Goal: Task Accomplishment & Management: Complete application form

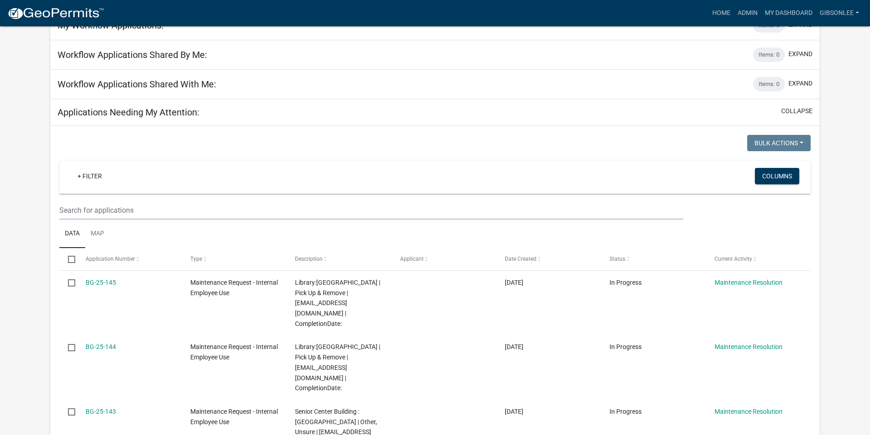
scroll to position [87, 0]
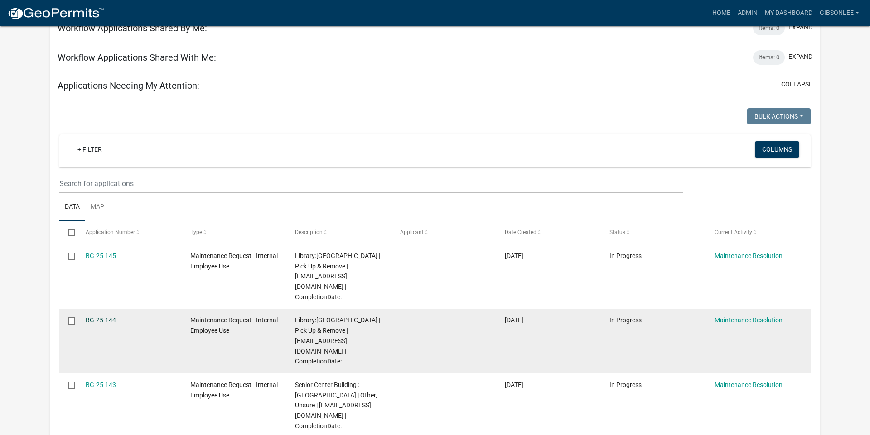
drag, startPoint x: 105, startPoint y: 309, endPoint x: 101, endPoint y: 313, distance: 5.5
click at [105, 317] on link "BG-25-144" at bounding box center [101, 320] width 30 height 7
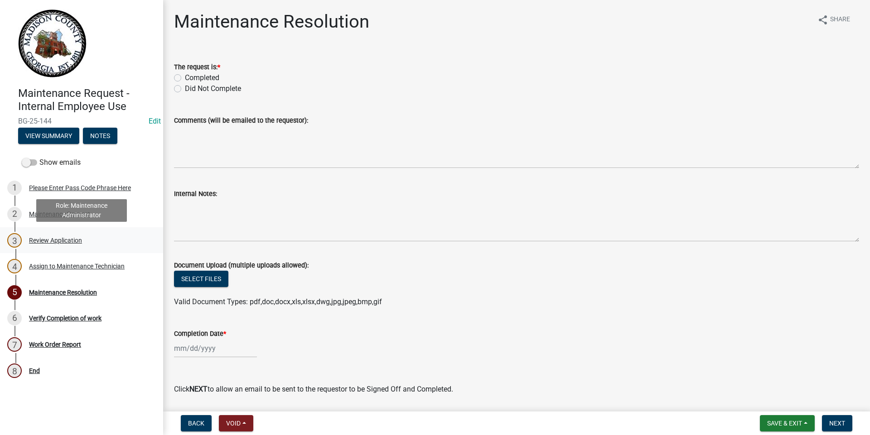
click at [63, 243] on div "Review Application" at bounding box center [55, 240] width 53 height 6
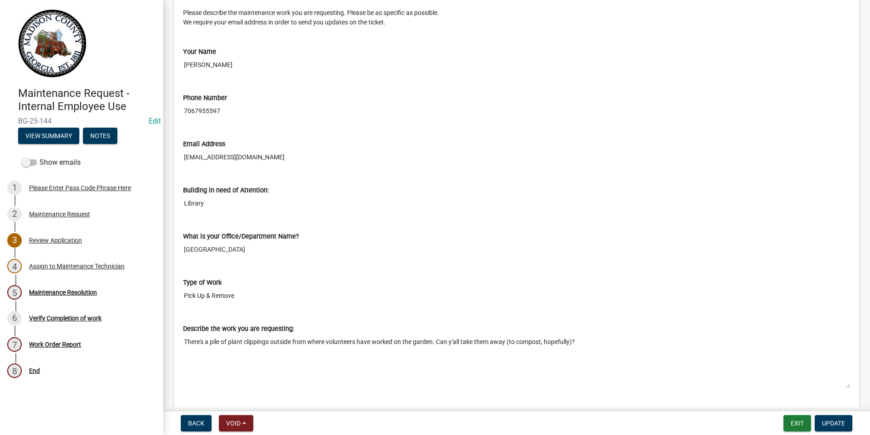
scroll to position [236, 0]
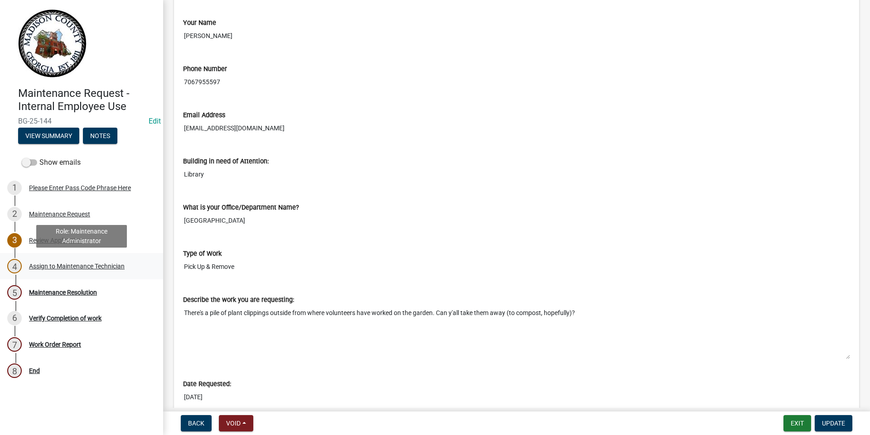
click at [73, 261] on div "4 Assign to Maintenance Technician" at bounding box center [77, 266] width 141 height 14
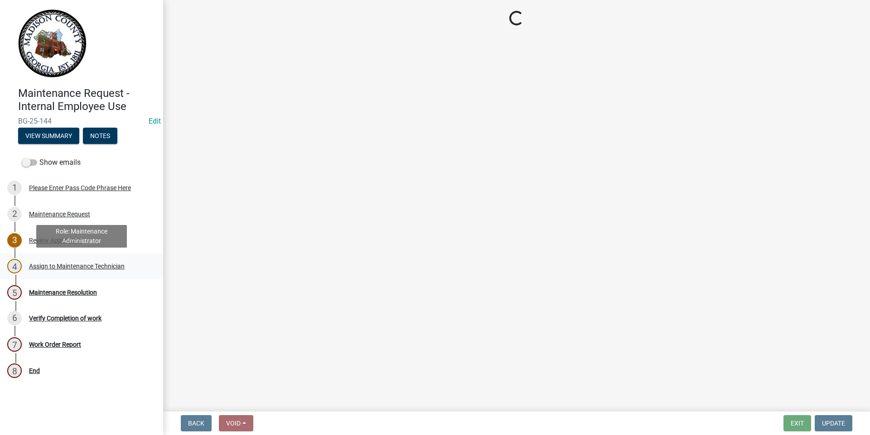
scroll to position [0, 0]
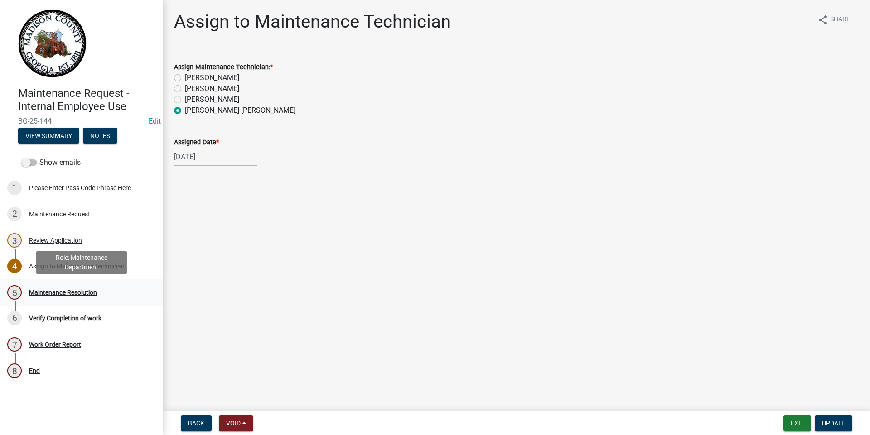
click at [62, 295] on div "Maintenance Resolution" at bounding box center [63, 292] width 68 height 6
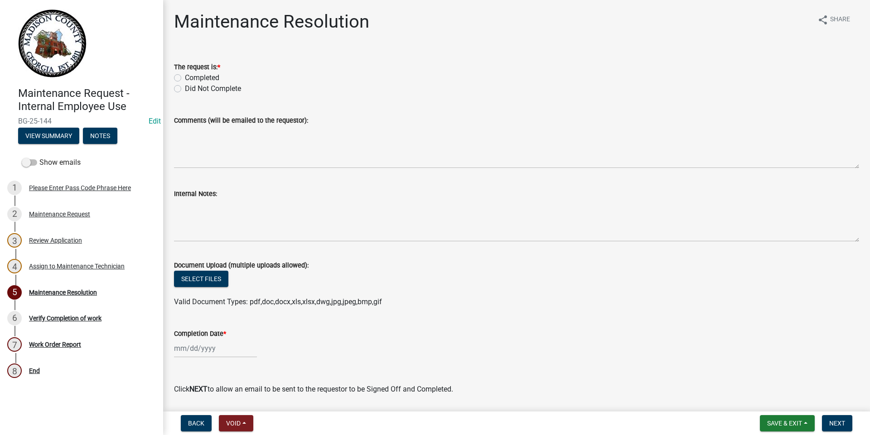
click at [181, 79] on div "Completed" at bounding box center [516, 77] width 685 height 11
click at [185, 80] on label "Completed" at bounding box center [202, 77] width 34 height 11
click at [185, 78] on input "Completed" at bounding box center [188, 75] width 6 height 6
radio input "true"
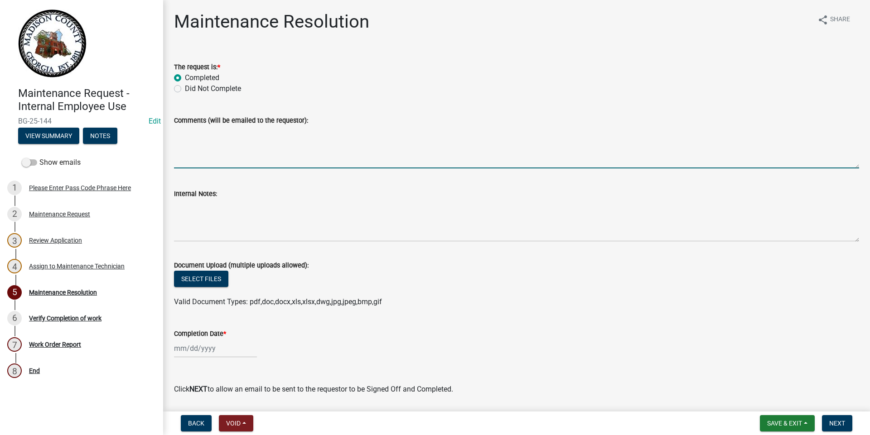
click at [183, 137] on textarea "Comments (will be emailed to the requestor):" at bounding box center [516, 147] width 685 height 43
click at [188, 200] on form "Internal Notes:" at bounding box center [516, 214] width 685 height 53
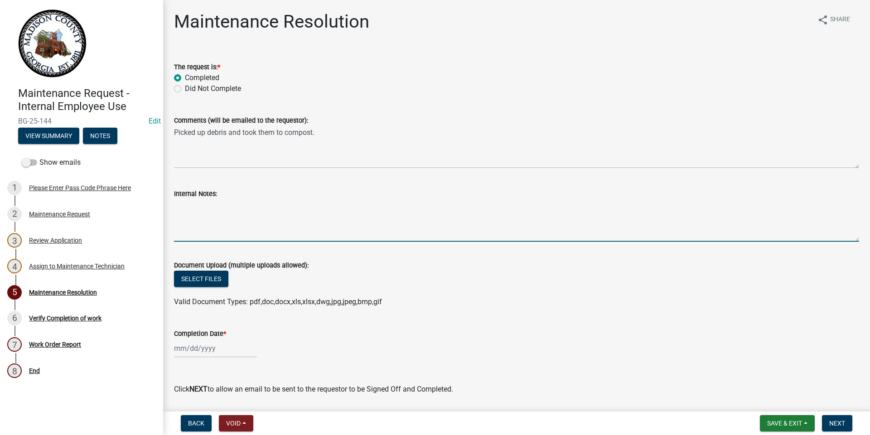
click at [195, 212] on textarea "Internal Notes:" at bounding box center [516, 220] width 685 height 43
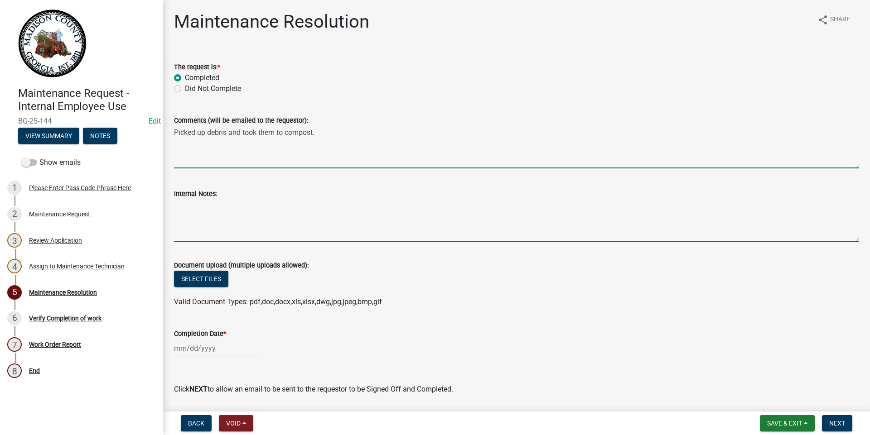
click at [176, 140] on textarea "Picked up debris and took them to compost." at bounding box center [516, 147] width 685 height 43
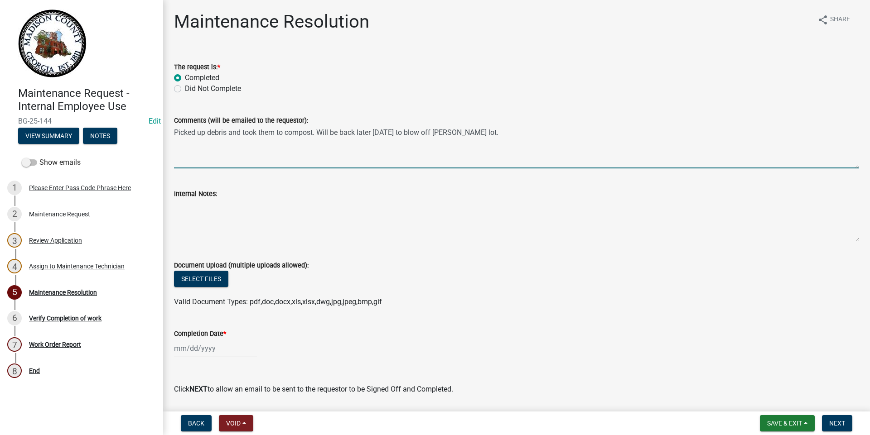
click at [451, 134] on textarea "Picked up debris and took them to compost. Will be back later [DATE] to blow of…" at bounding box center [516, 147] width 685 height 43
type textarea "Picked up debris and took them to compost. Will be back later [DATE] to blow of…"
click at [221, 356] on div at bounding box center [215, 348] width 83 height 19
select select "10"
select select "2025"
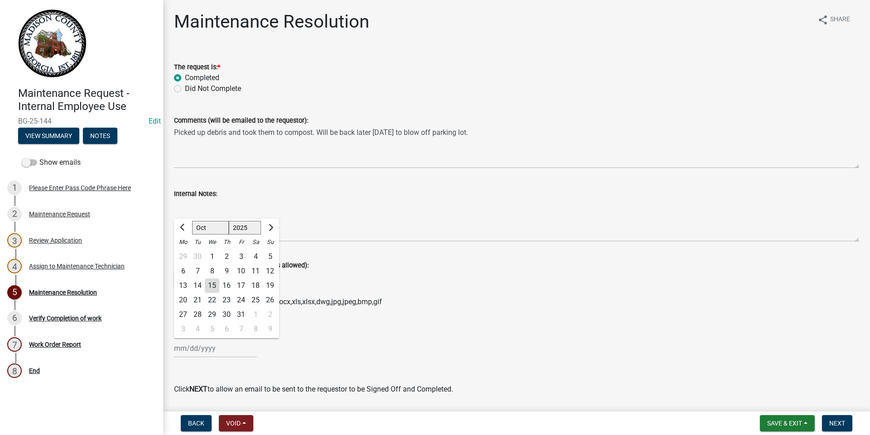
drag, startPoint x: 209, startPoint y: 284, endPoint x: 204, endPoint y: 290, distance: 7.4
click at [206, 290] on div "15" at bounding box center [212, 286] width 14 height 14
type input "[DATE]"
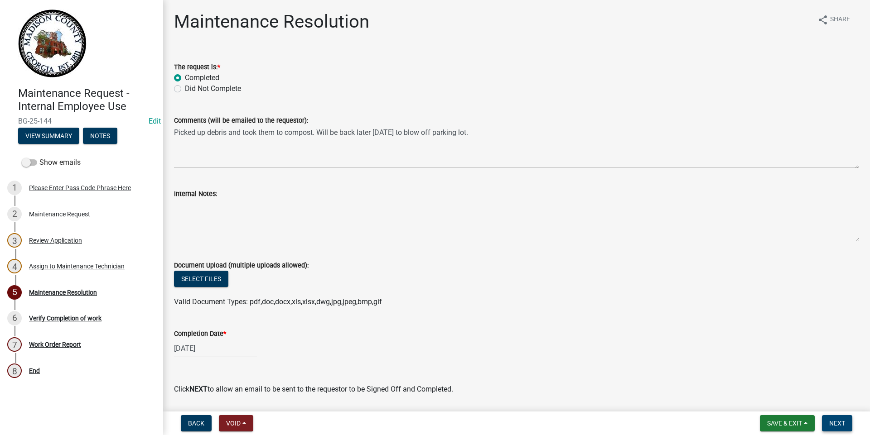
click at [829, 420] on span "Next" at bounding box center [837, 423] width 16 height 7
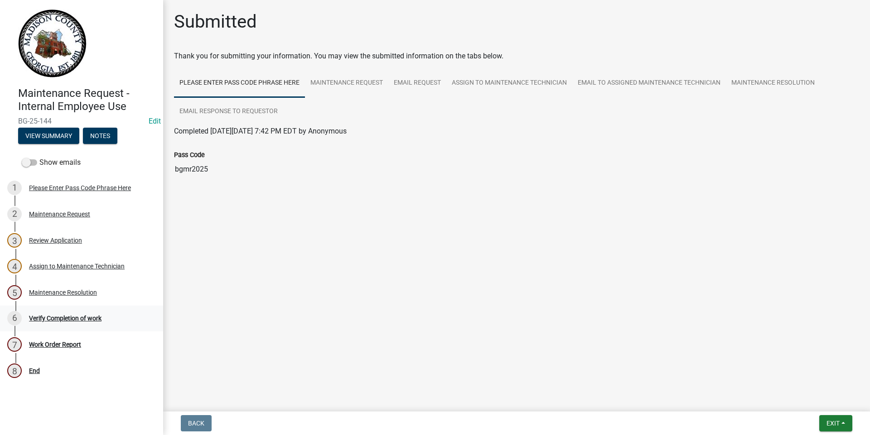
click at [52, 317] on div "Verify Completion of work" at bounding box center [65, 318] width 72 height 6
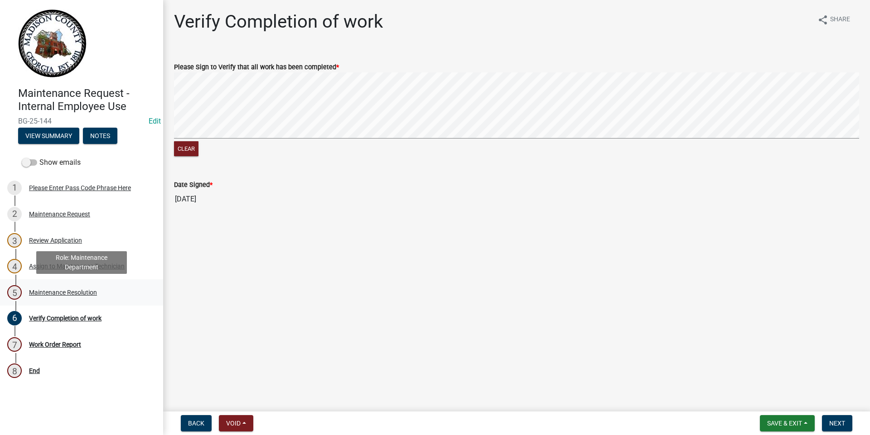
click at [77, 299] on div "5 Maintenance Resolution" at bounding box center [77, 292] width 141 height 14
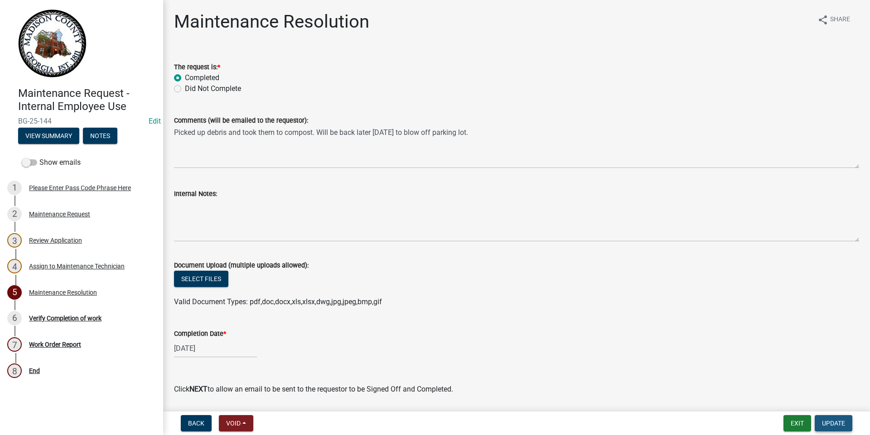
click at [839, 425] on span "Update" at bounding box center [833, 423] width 23 height 7
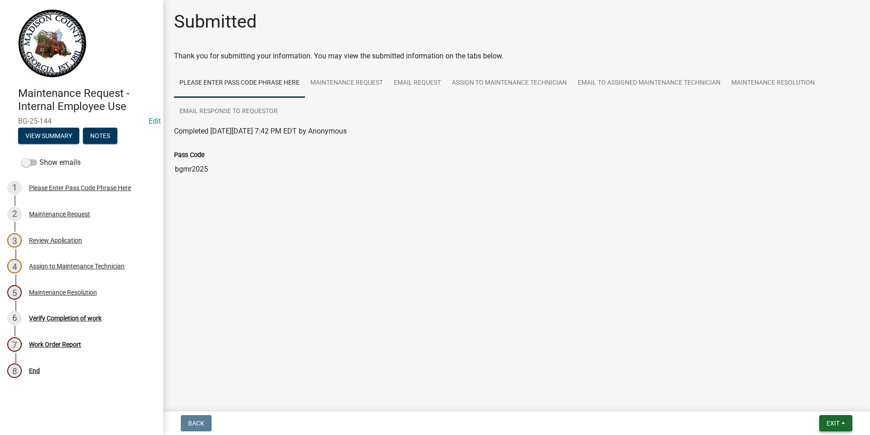
click at [836, 424] on span "Exit" at bounding box center [832, 423] width 13 height 7
click at [803, 401] on button "Save & Exit" at bounding box center [816, 400] width 72 height 22
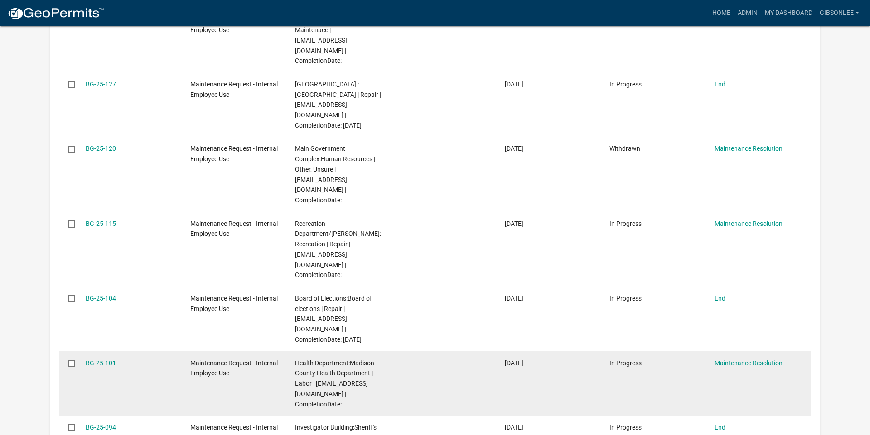
scroll to position [593, 0]
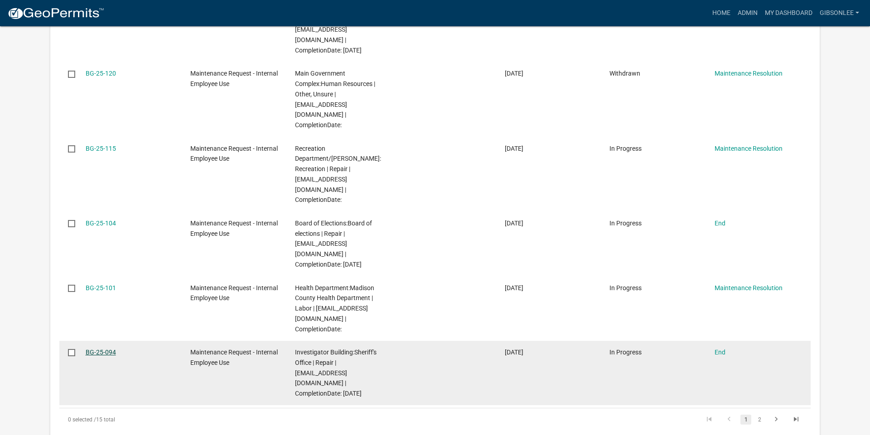
click at [98, 349] on link "BG-25-094" at bounding box center [101, 352] width 30 height 7
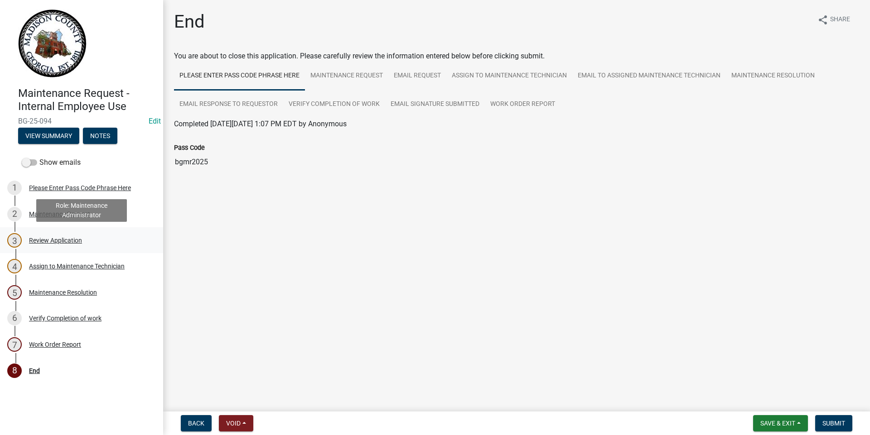
click at [66, 244] on div "3 Review Application" at bounding box center [77, 240] width 141 height 14
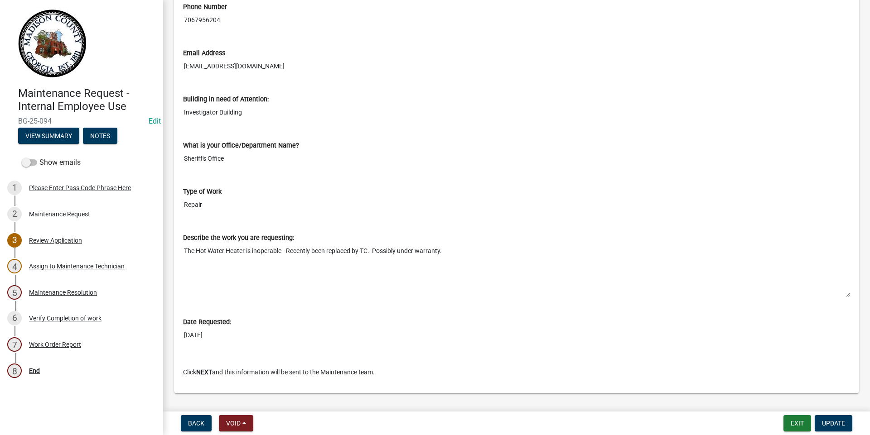
scroll to position [294, 0]
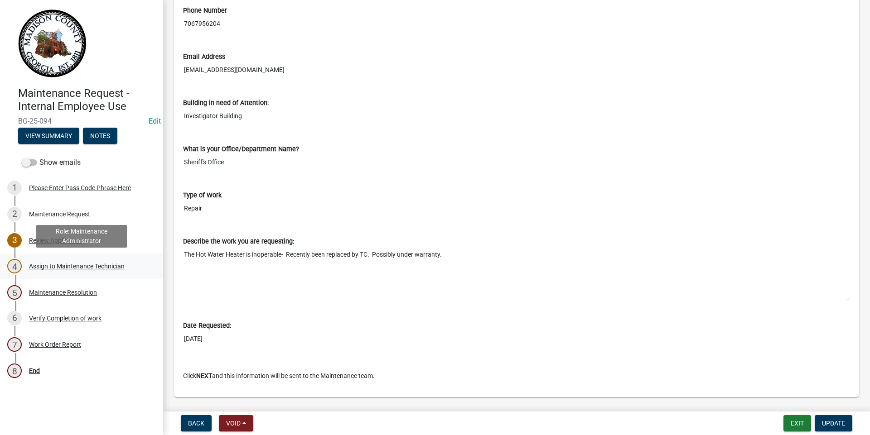
click at [63, 268] on div "Assign to Maintenance Technician" at bounding box center [77, 266] width 96 height 6
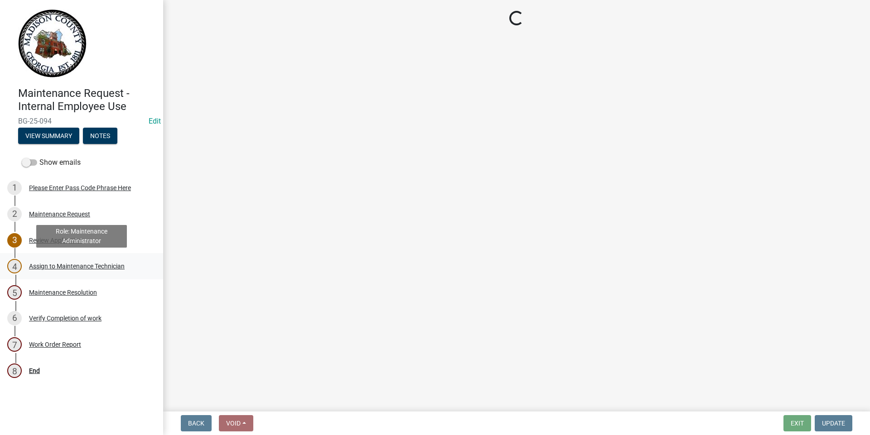
scroll to position [0, 0]
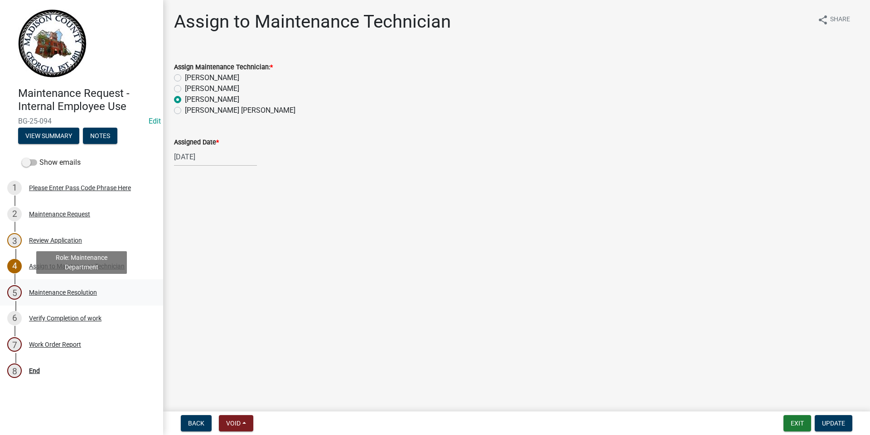
click at [71, 296] on div "Maintenance Resolution" at bounding box center [63, 292] width 68 height 6
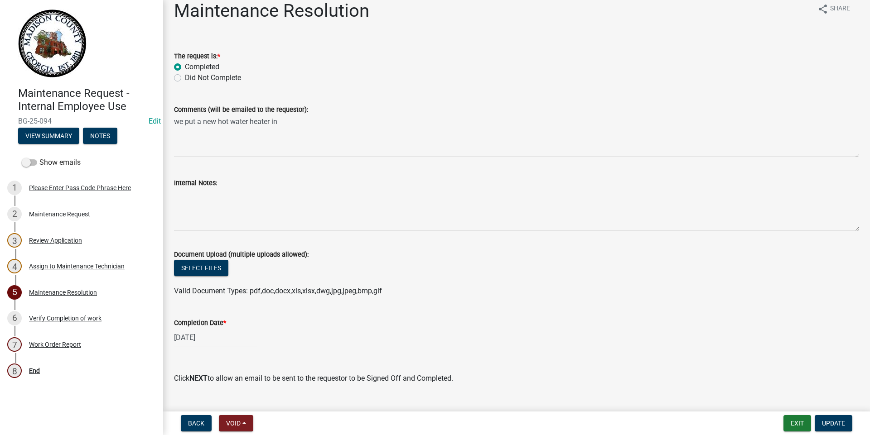
scroll to position [29, 0]
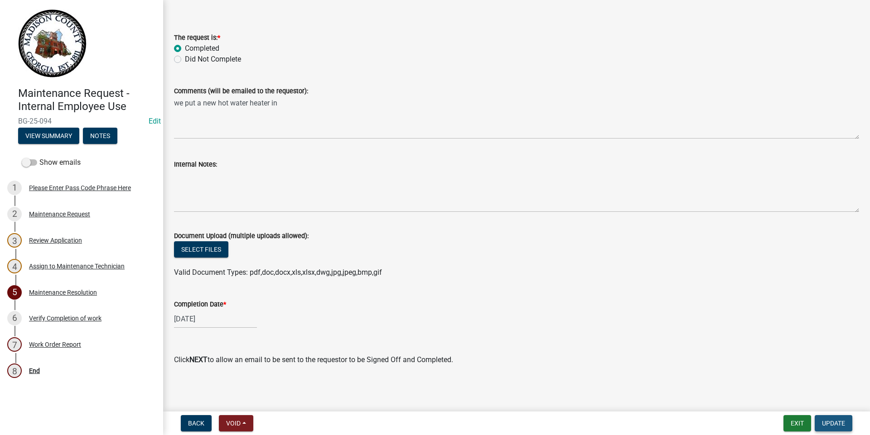
click at [837, 425] on span "Update" at bounding box center [833, 423] width 23 height 7
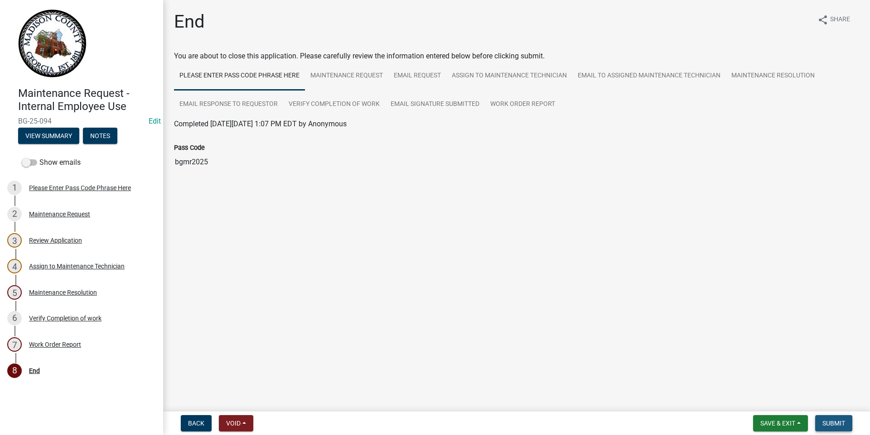
click at [834, 421] on span "Submit" at bounding box center [833, 423] width 23 height 7
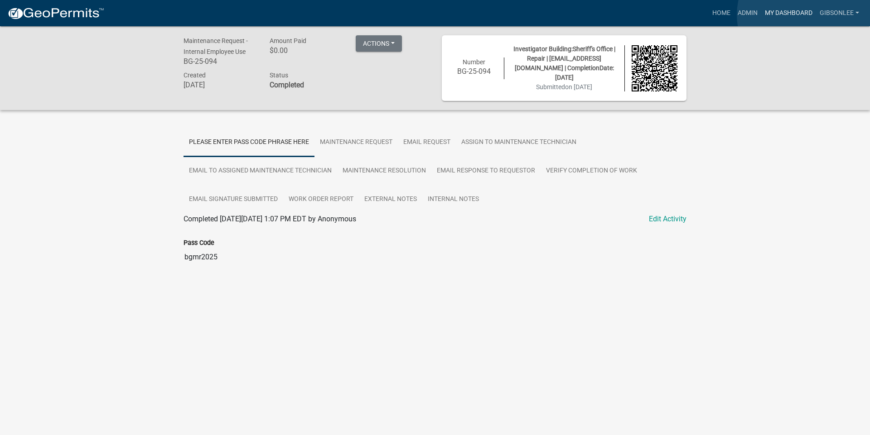
click at [797, 11] on link "My Dashboard" at bounding box center [788, 13] width 55 height 17
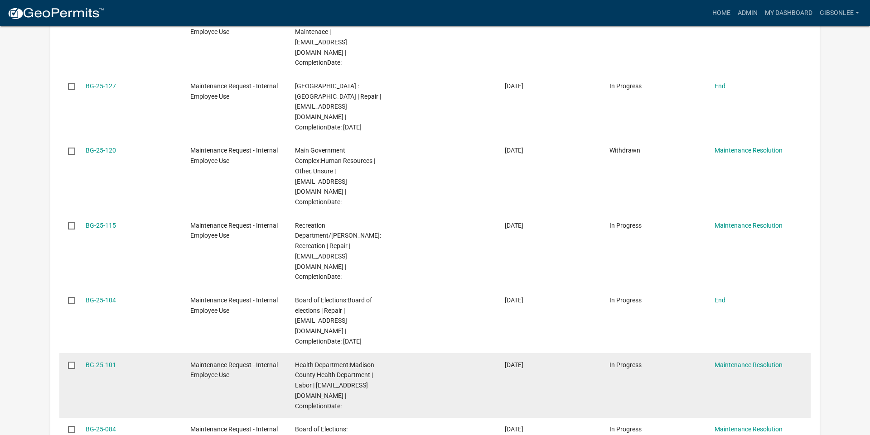
scroll to position [509, 0]
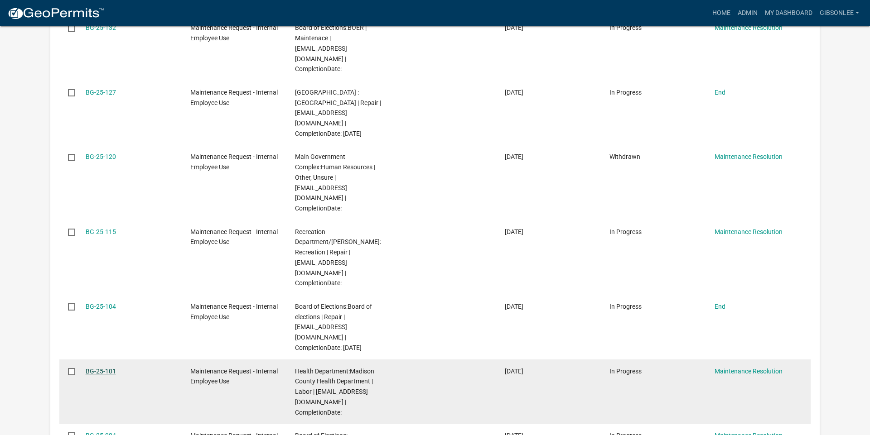
click at [104, 368] on link "BG-25-101" at bounding box center [101, 371] width 30 height 7
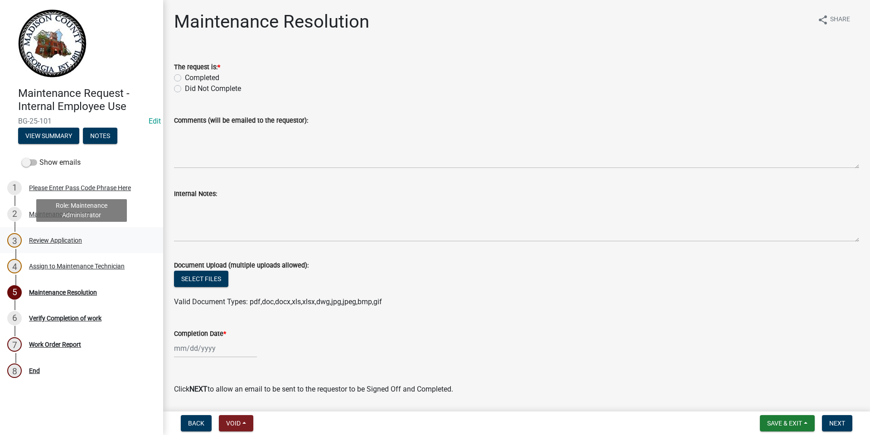
click at [52, 238] on div "Review Application" at bounding box center [55, 240] width 53 height 6
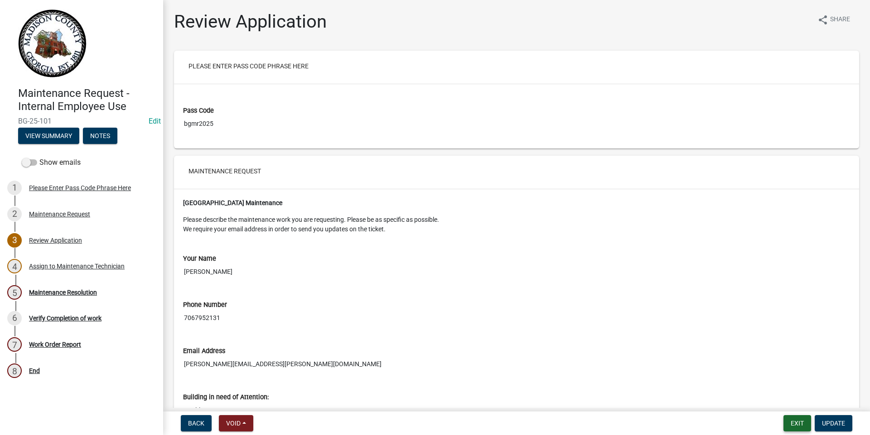
click at [797, 424] on button "Exit" at bounding box center [797, 423] width 28 height 16
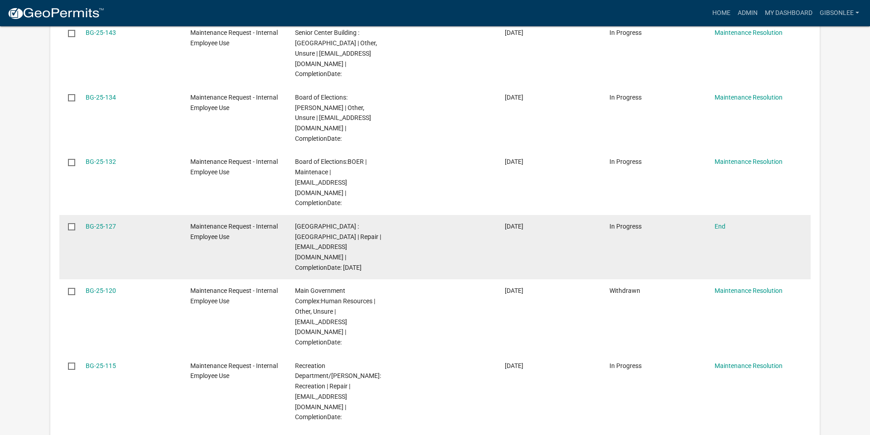
scroll to position [412, 0]
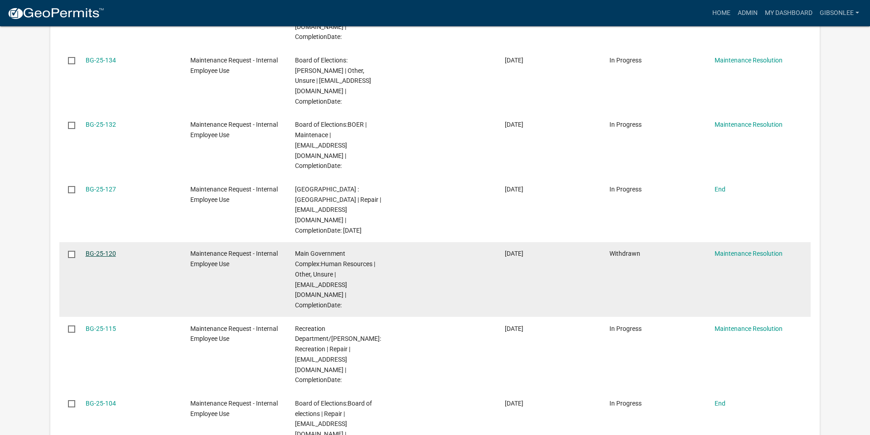
click at [107, 250] on link "BG-25-120" at bounding box center [101, 253] width 30 height 7
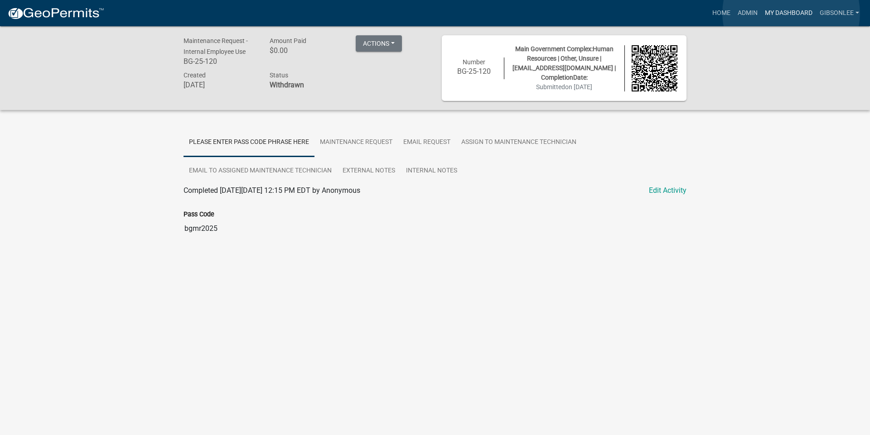
click at [791, 13] on link "My Dashboard" at bounding box center [788, 13] width 55 height 17
